Goal: Find specific page/section: Find specific page/section

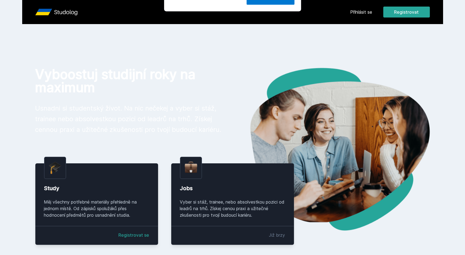
click at [367, 11] on div "[PERSON_NAME] dostávat tipy ohledně studia, nových testů, hodnocení učitelů a p…" at bounding box center [232, 24] width 465 height 49
click at [360, 11] on div "[PERSON_NAME] dostávat tipy ohledně studia, nových testů, hodnocení učitelů a p…" at bounding box center [232, 24] width 465 height 49
click at [242, 32] on button "Ne" at bounding box center [233, 35] width 20 height 14
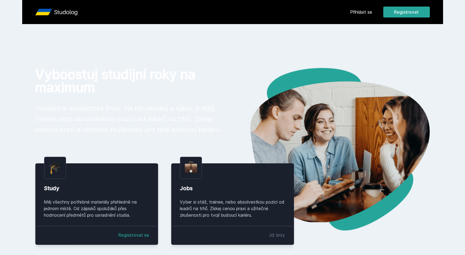
click at [353, 11] on link "Přihlásit se" at bounding box center [361, 12] width 22 height 7
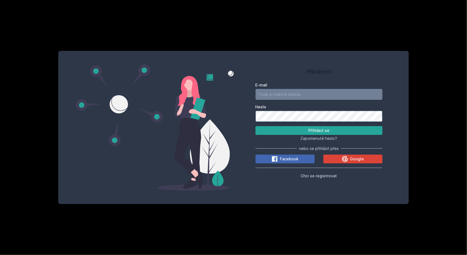
click at [270, 93] on input "E-mail" at bounding box center [319, 94] width 127 height 11
click at [256, 126] on button "Přihlásit se" at bounding box center [319, 130] width 127 height 9
drag, startPoint x: 312, startPoint y: 94, endPoint x: 229, endPoint y: 93, distance: 82.2
click at [229, 93] on div "Přihlášení E-mail [EMAIL_ADDRESS][DOMAIN_NAME] [PERSON_NAME] se Zapomenuté hesl…" at bounding box center [233, 127] width 351 height 153
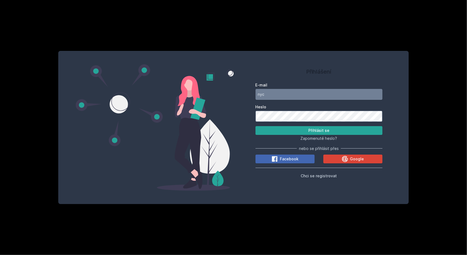
type input "[EMAIL_ADDRESS][DOMAIN_NAME]"
click at [256, 126] on button "Přihlásit se" at bounding box center [319, 130] width 127 height 9
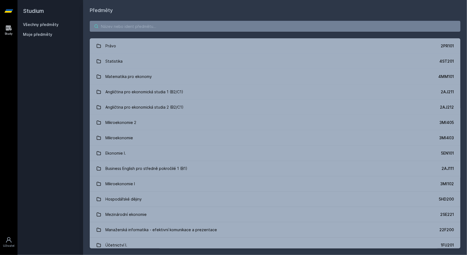
click at [126, 28] on input "search" at bounding box center [275, 26] width 371 height 11
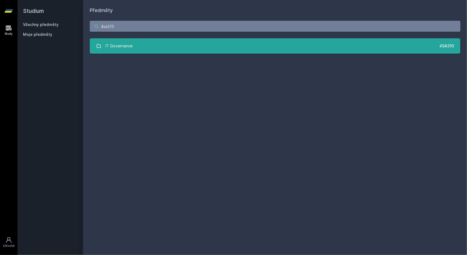
type input "4sa310"
click at [180, 48] on link "IT Governance 4SA310" at bounding box center [275, 45] width 371 height 15
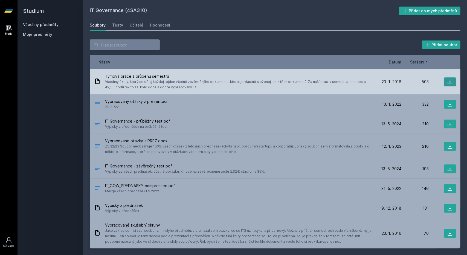
click at [450, 79] on icon at bounding box center [450, 81] width 5 height 5
